Goal: Navigation & Orientation: Find specific page/section

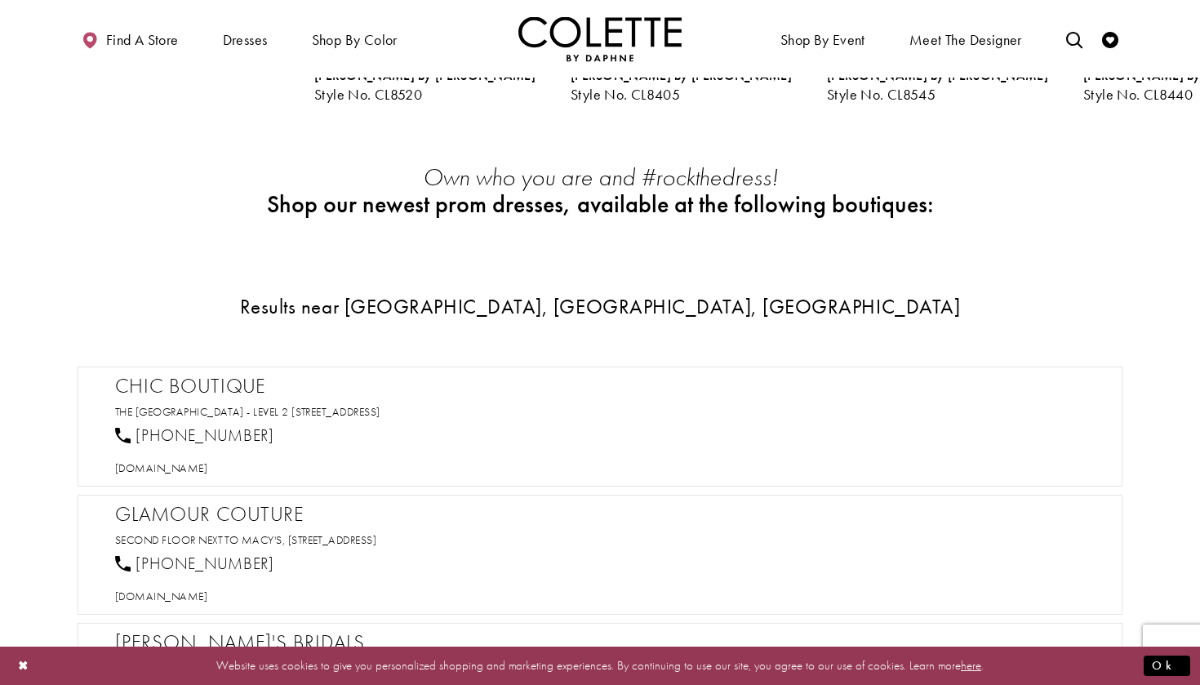
scroll to position [565, 0]
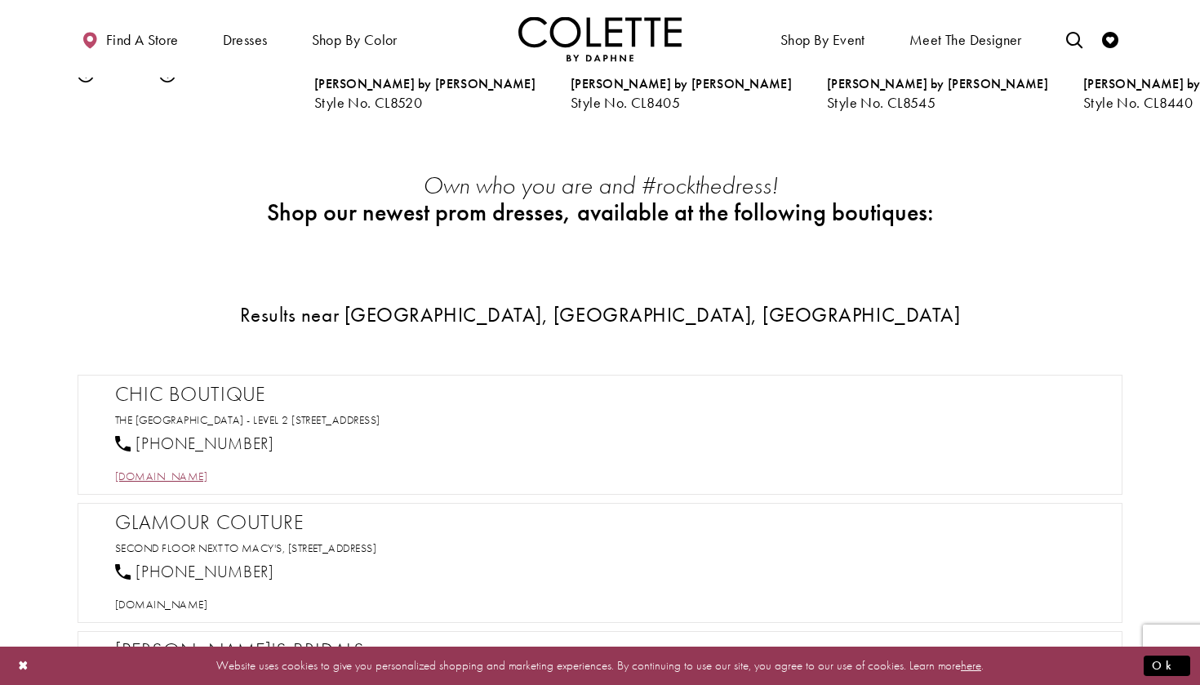
click at [201, 474] on span "[DOMAIN_NAME]" at bounding box center [161, 476] width 92 height 15
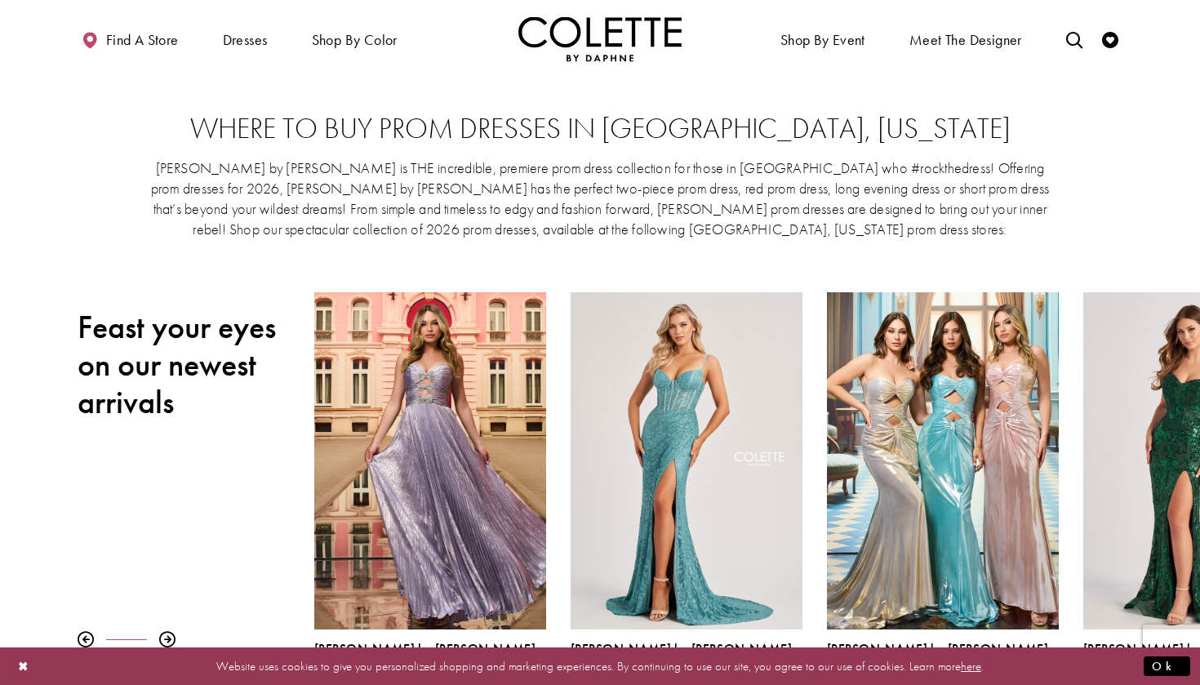
scroll to position [0, 0]
click at [978, 39] on span "Meet the designer" at bounding box center [966, 40] width 113 height 16
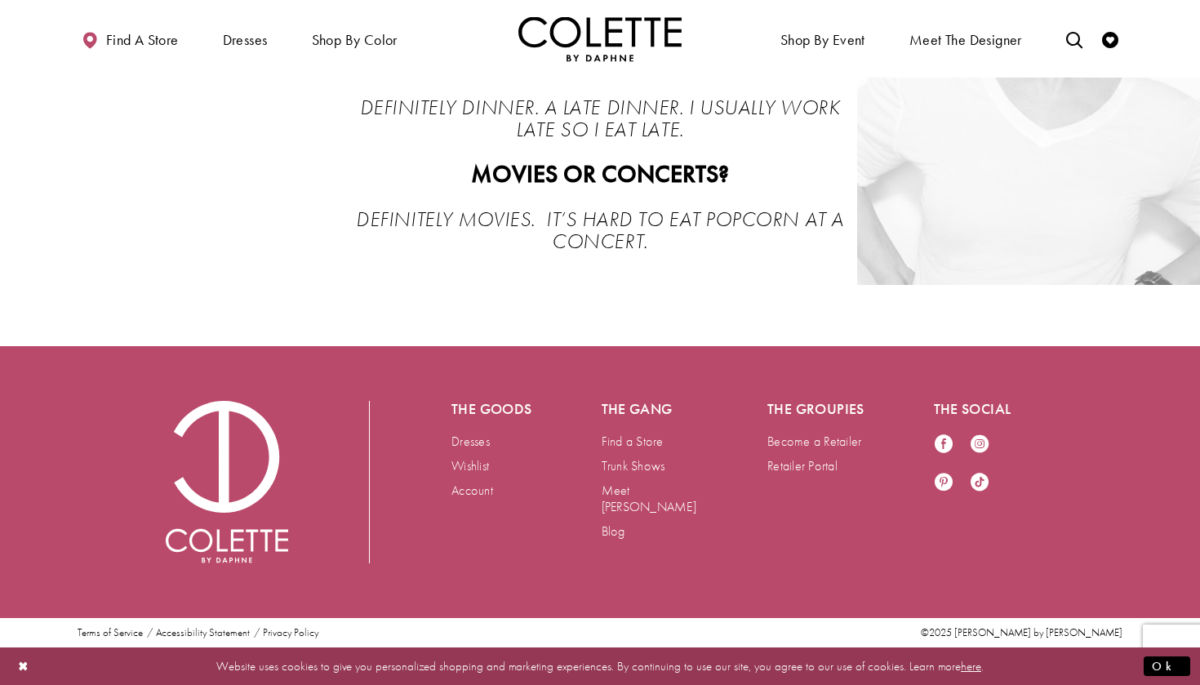
scroll to position [3624, 0]
click at [631, 472] on link "Trunk Shows" at bounding box center [634, 465] width 64 height 17
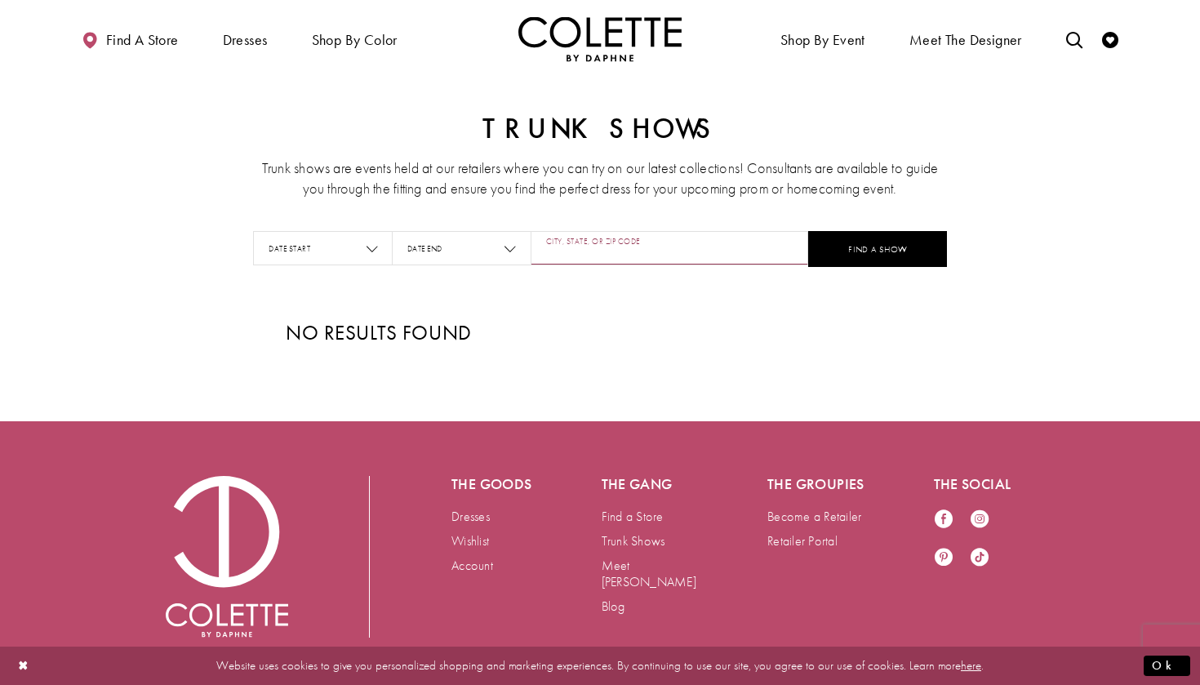
click at [603, 251] on input "City, State, or ZIP Code" at bounding box center [670, 248] width 278 height 34
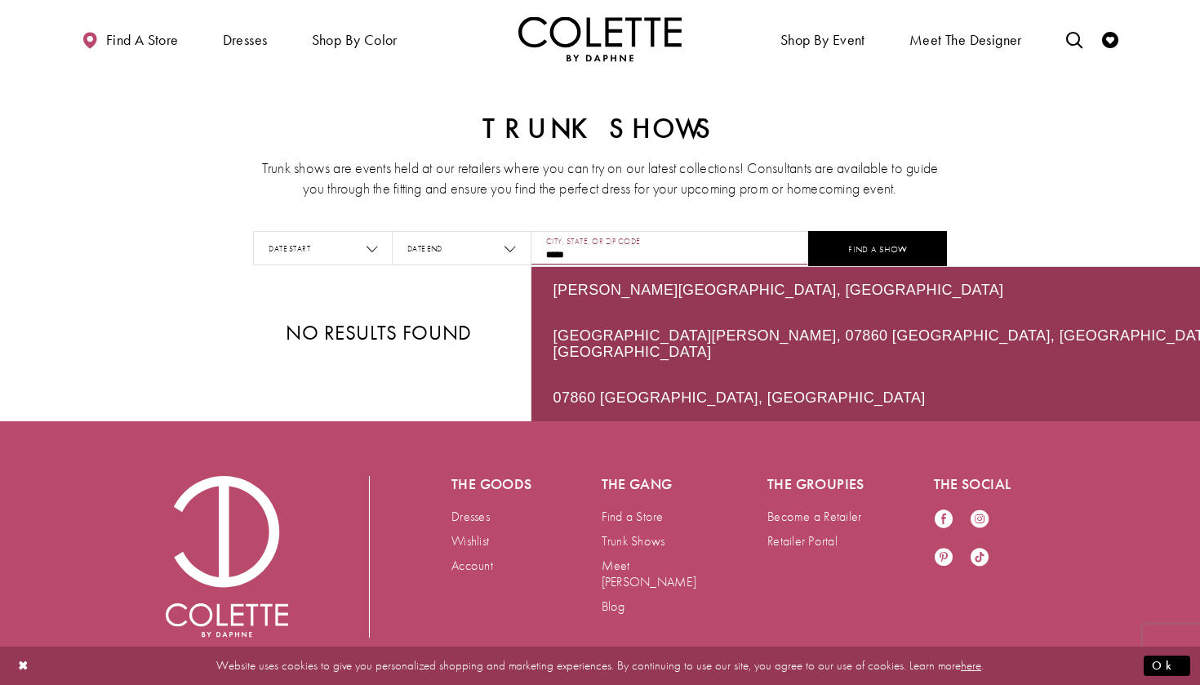
click at [878, 249] on button "FIND A SHOW" at bounding box center [877, 249] width 139 height 36
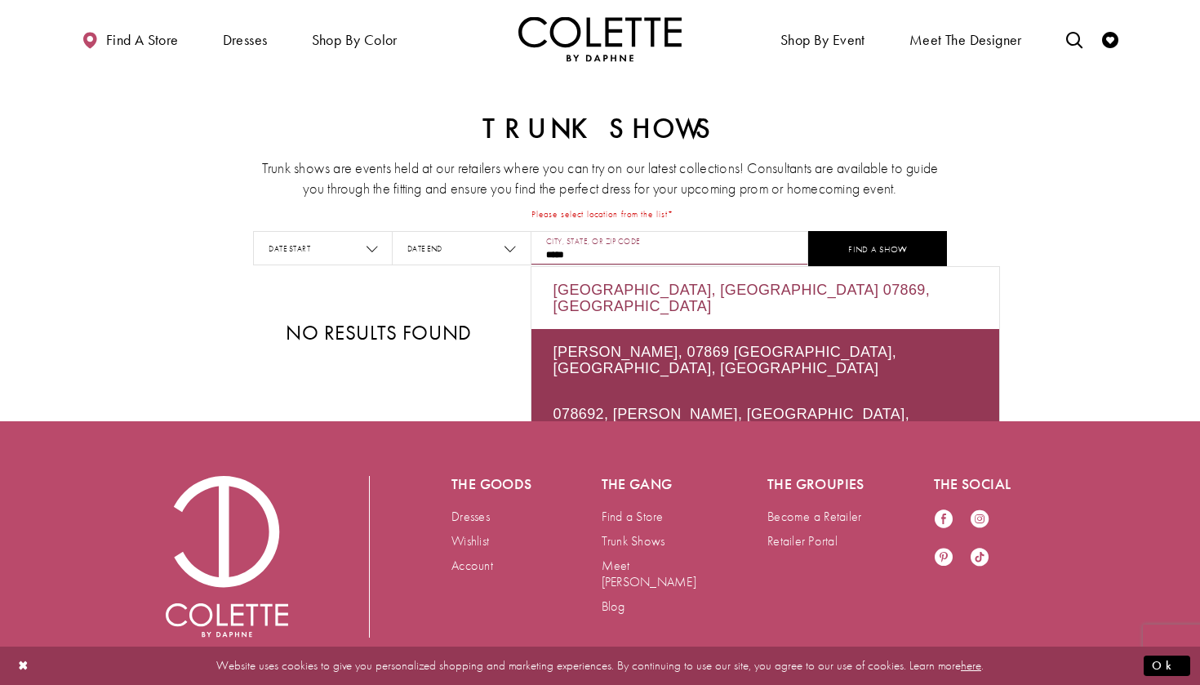
click at [686, 288] on div "Dover, NJ 07869, USA" at bounding box center [766, 298] width 468 height 62
type input "**********"
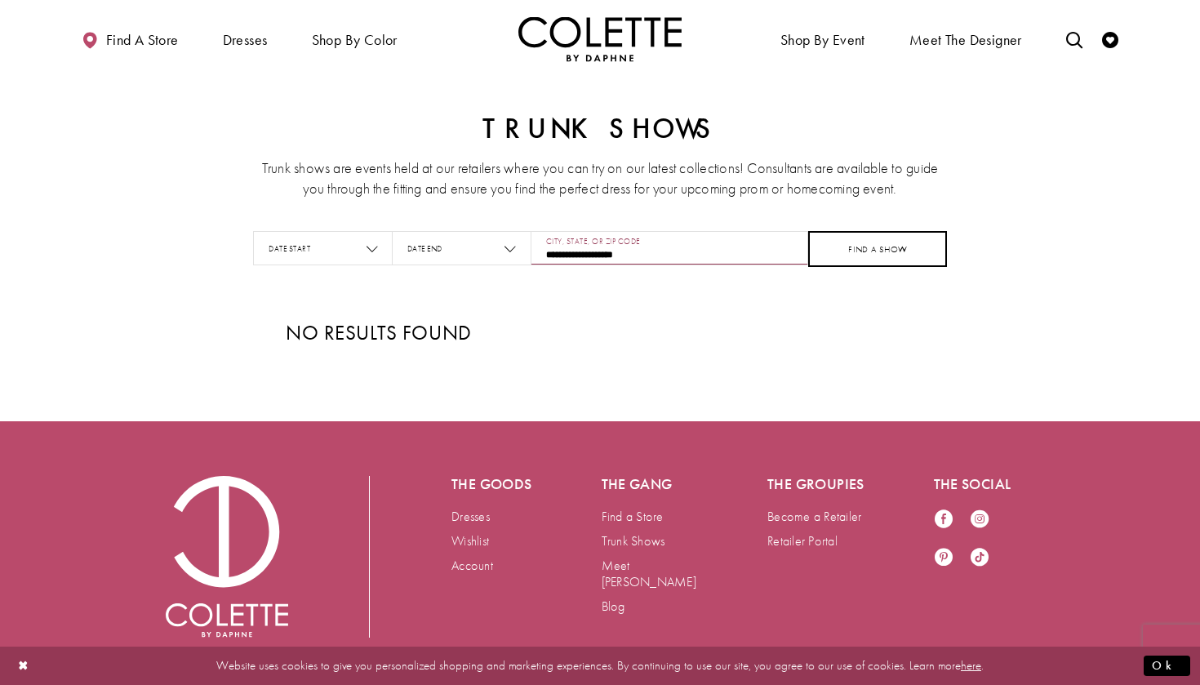
click at [914, 246] on button "FIND A SHOW" at bounding box center [877, 249] width 139 height 36
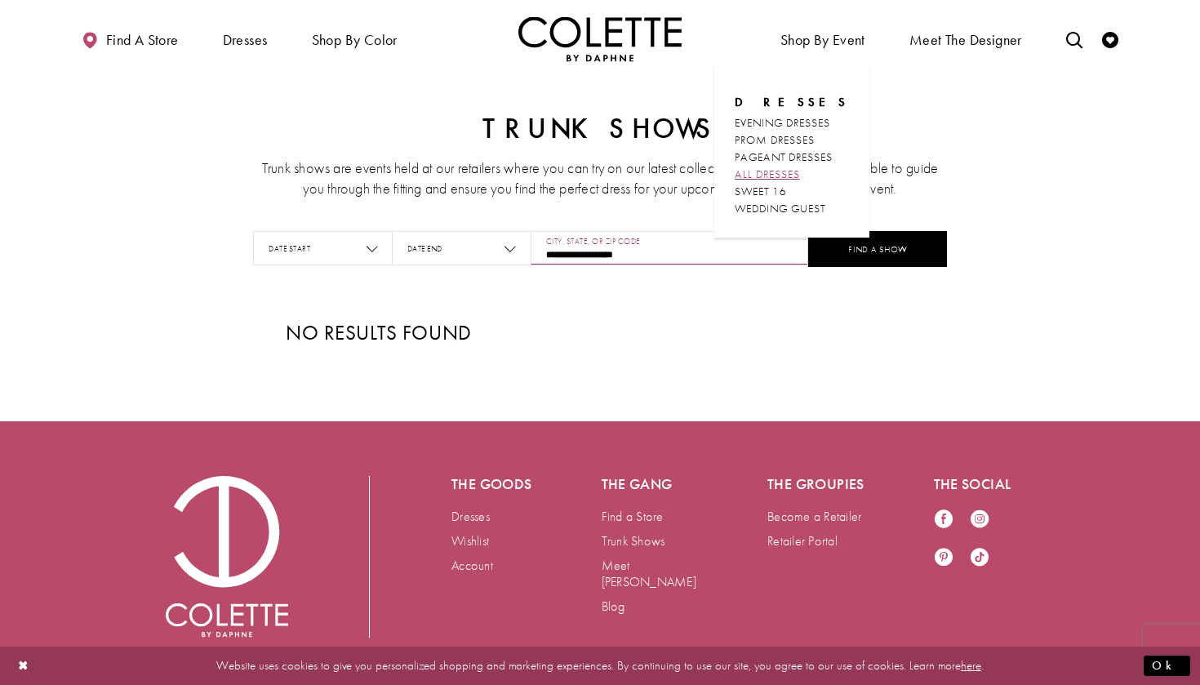
click at [773, 176] on span "ALL DRESSES" at bounding box center [767, 174] width 65 height 15
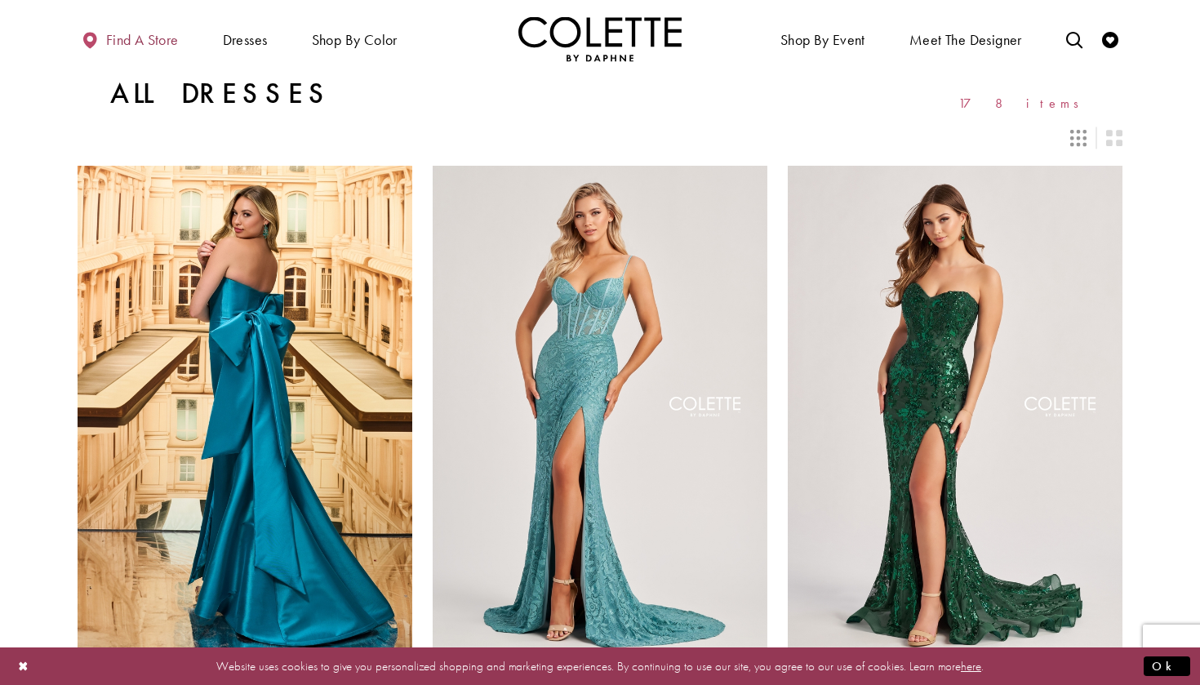
click at [120, 33] on span "Find a store" at bounding box center [142, 40] width 73 height 16
click at [160, 38] on span "Find a store" at bounding box center [142, 40] width 73 height 16
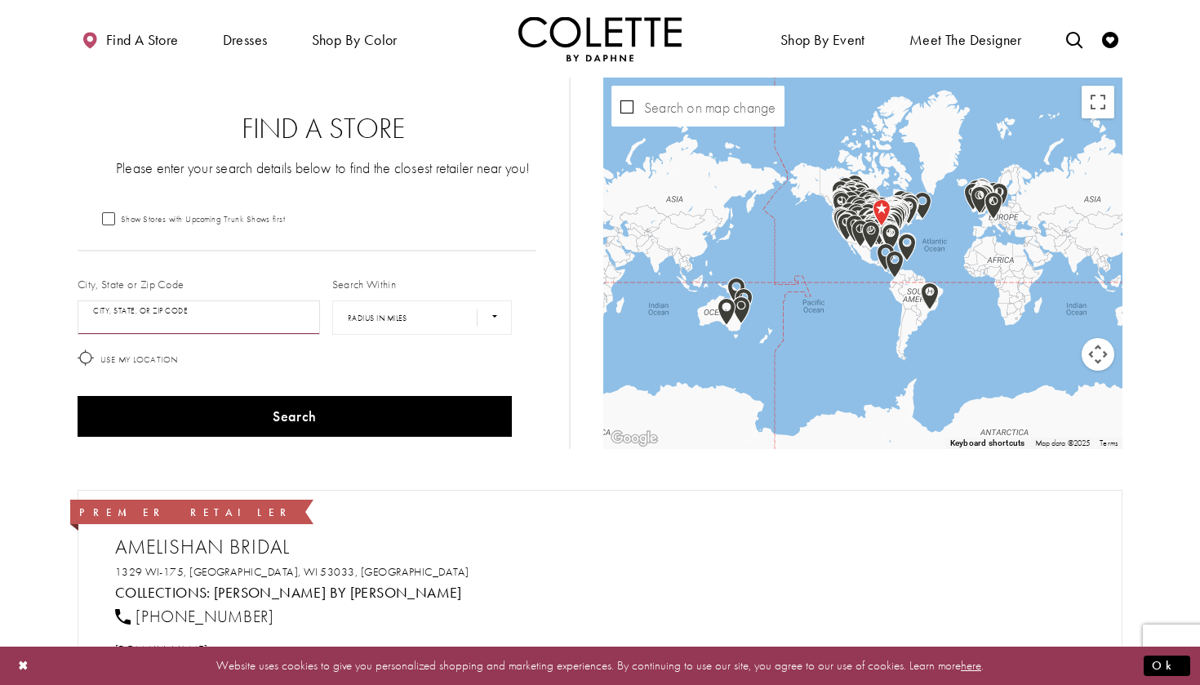
click at [198, 327] on input "City, State, or ZIP Code" at bounding box center [199, 317] width 243 height 34
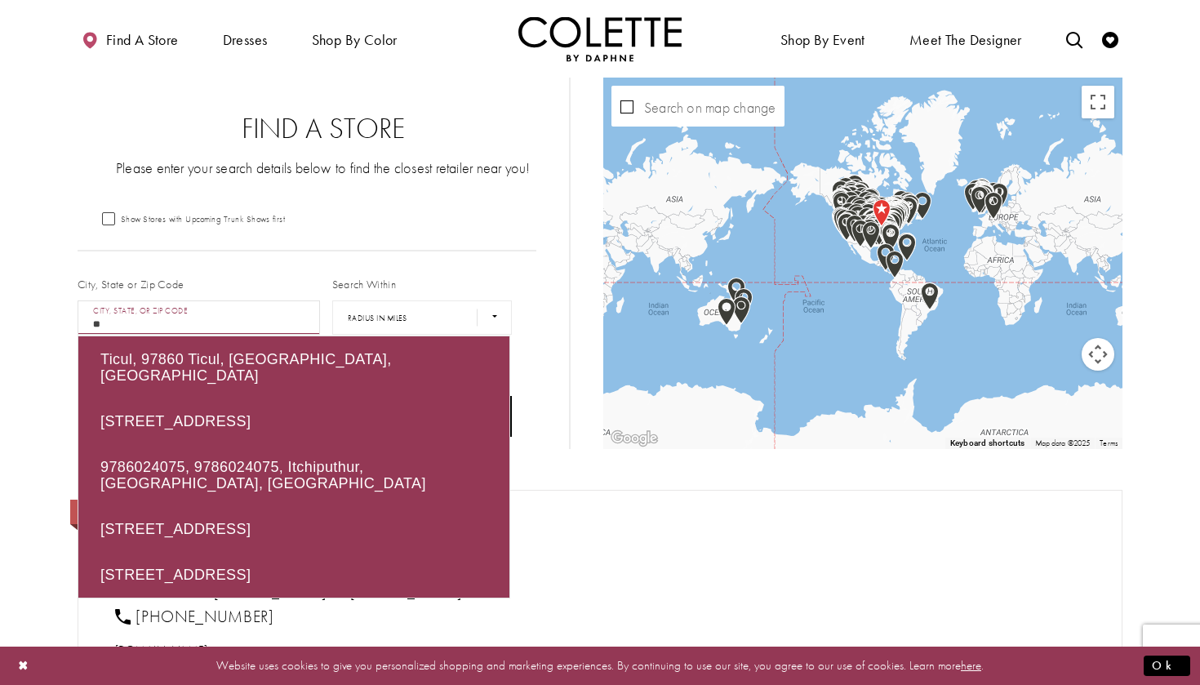
type input "*"
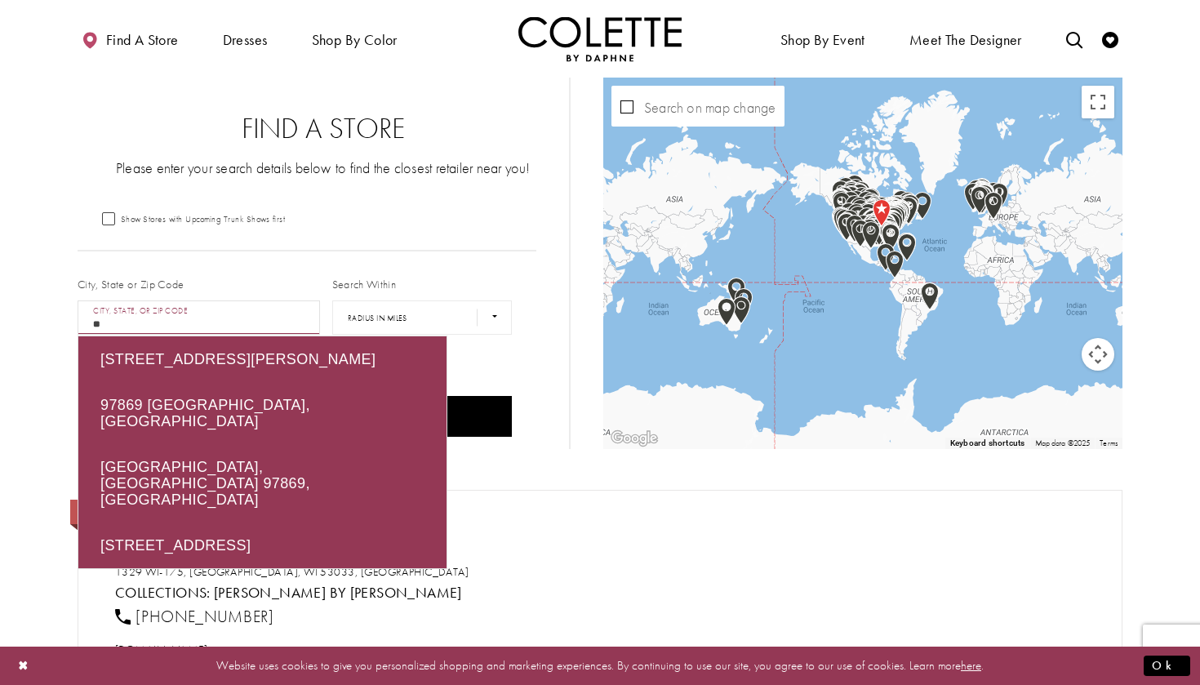
type input "*"
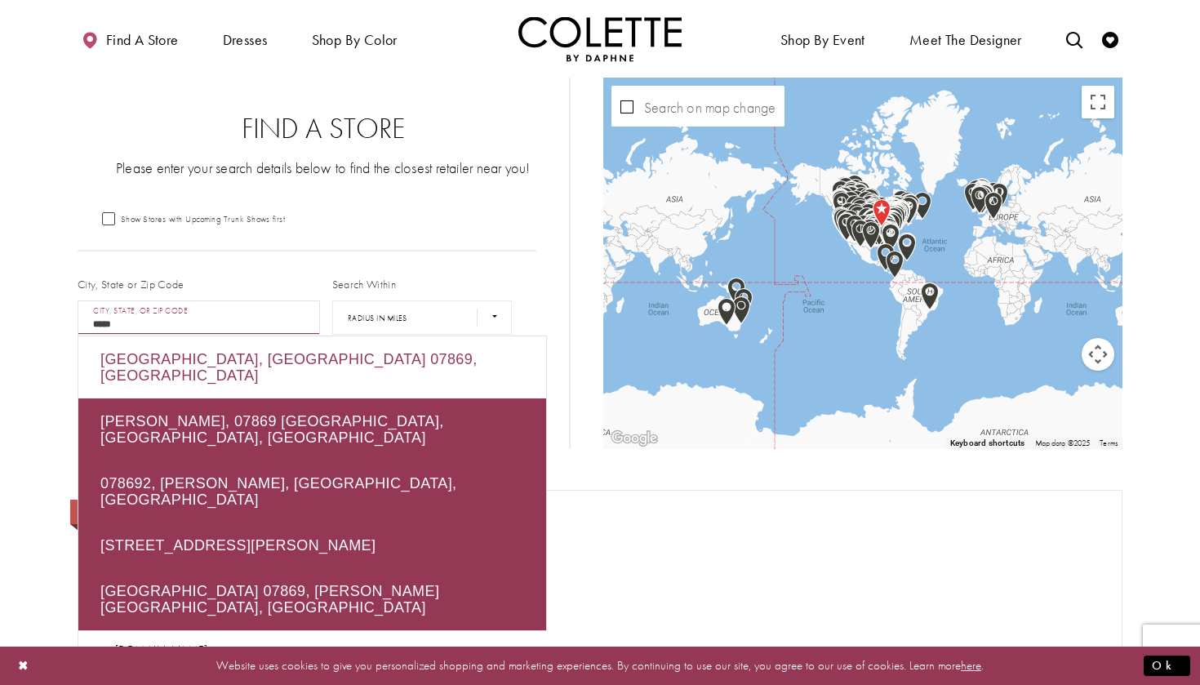
click at [137, 374] on div "Dover, NJ 07869, USA" at bounding box center [312, 367] width 468 height 62
type input "**********"
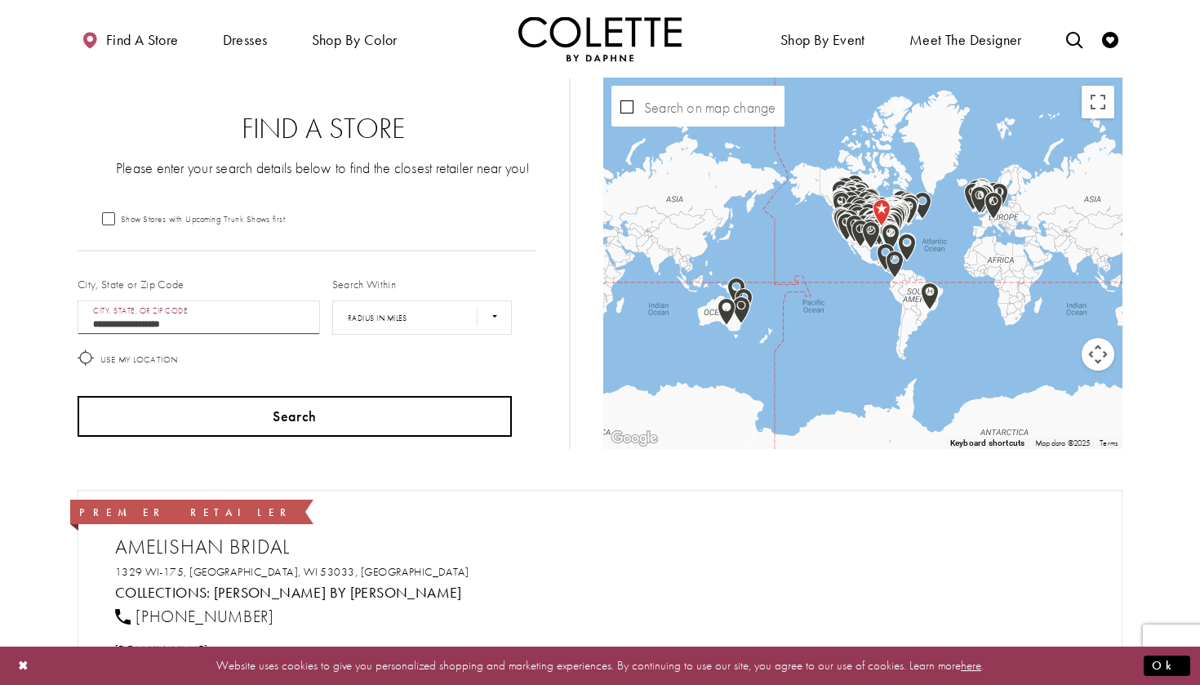
click at [255, 419] on button "Search" at bounding box center [295, 416] width 434 height 41
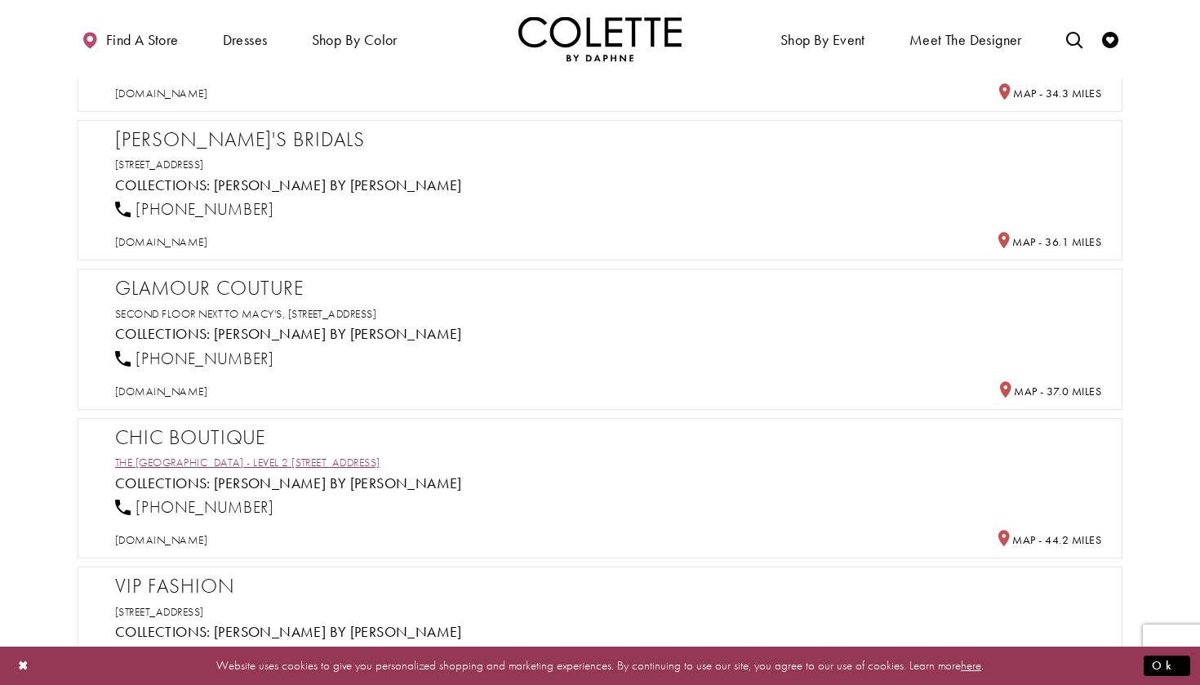
scroll to position [1153, 0]
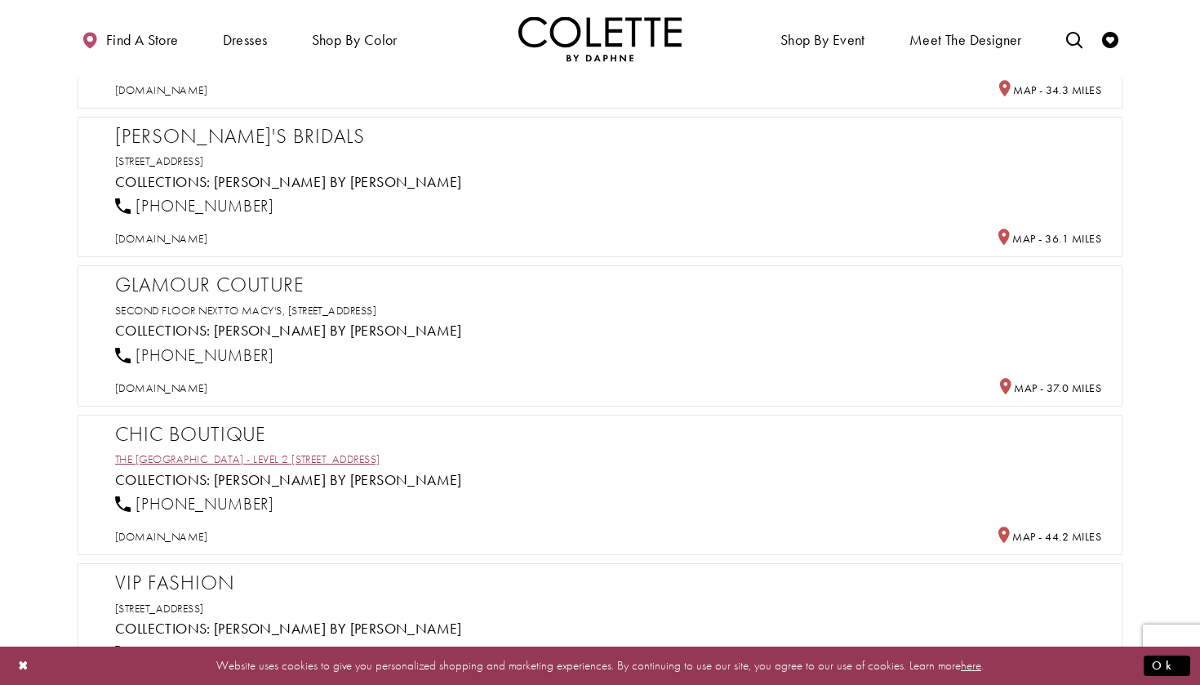
click at [374, 456] on link "The Westchester Mall - Level 2 125 Westchester Ave" at bounding box center [247, 459] width 265 height 15
